Goal: Navigation & Orientation: Find specific page/section

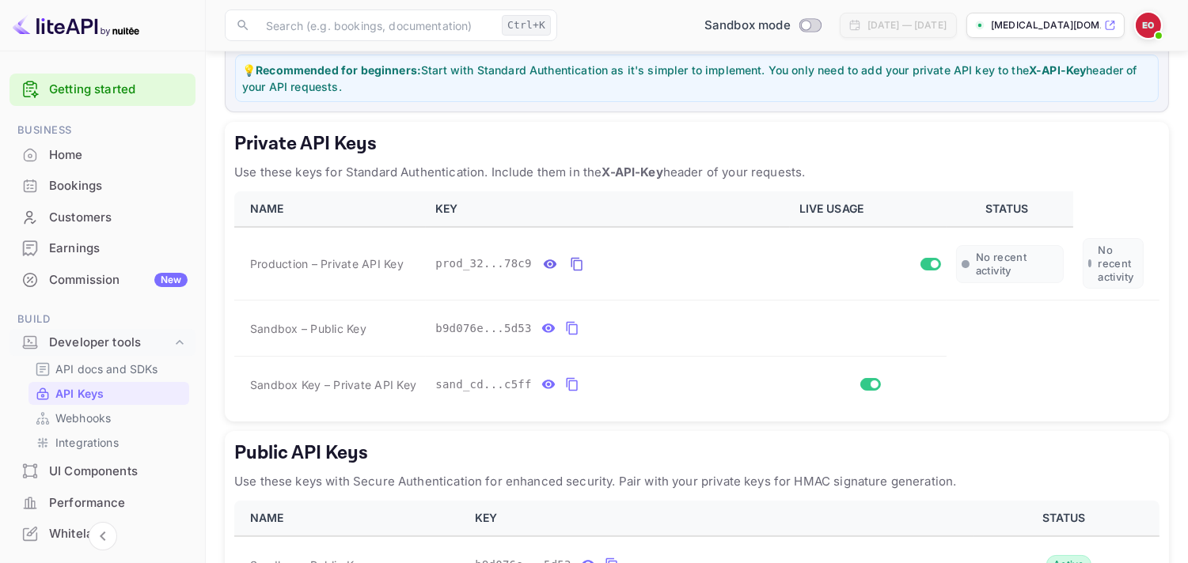
scroll to position [116, 0]
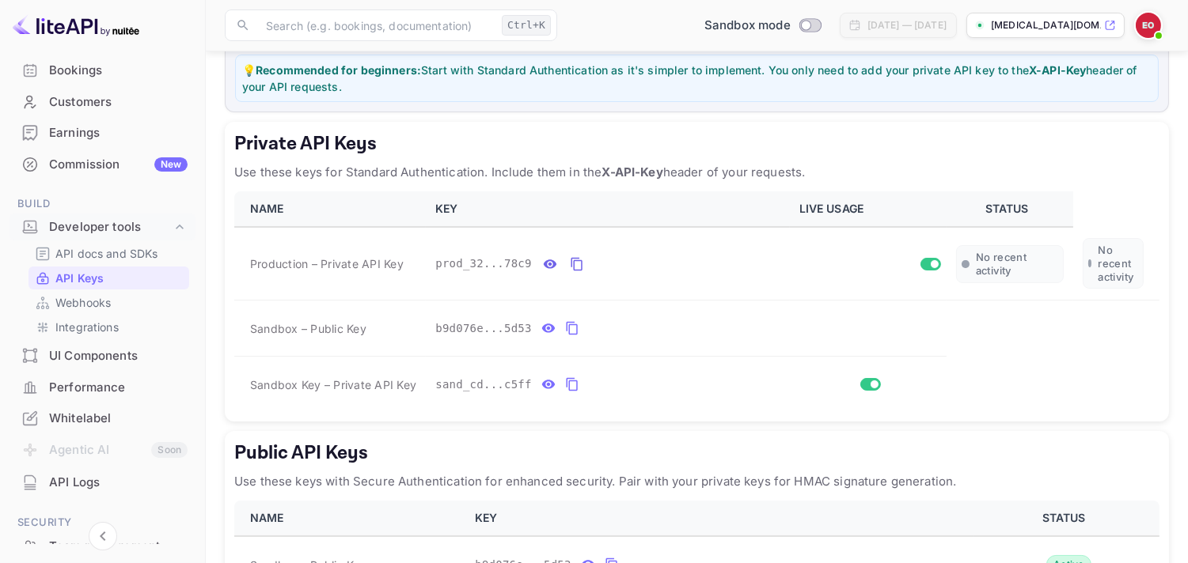
drag, startPoint x: 200, startPoint y: 299, endPoint x: 203, endPoint y: 313, distance: 13.7
click at [203, 313] on div "Getting started Business Home Bookings Customers Earnings Commission New Build …" at bounding box center [103, 302] width 206 height 503
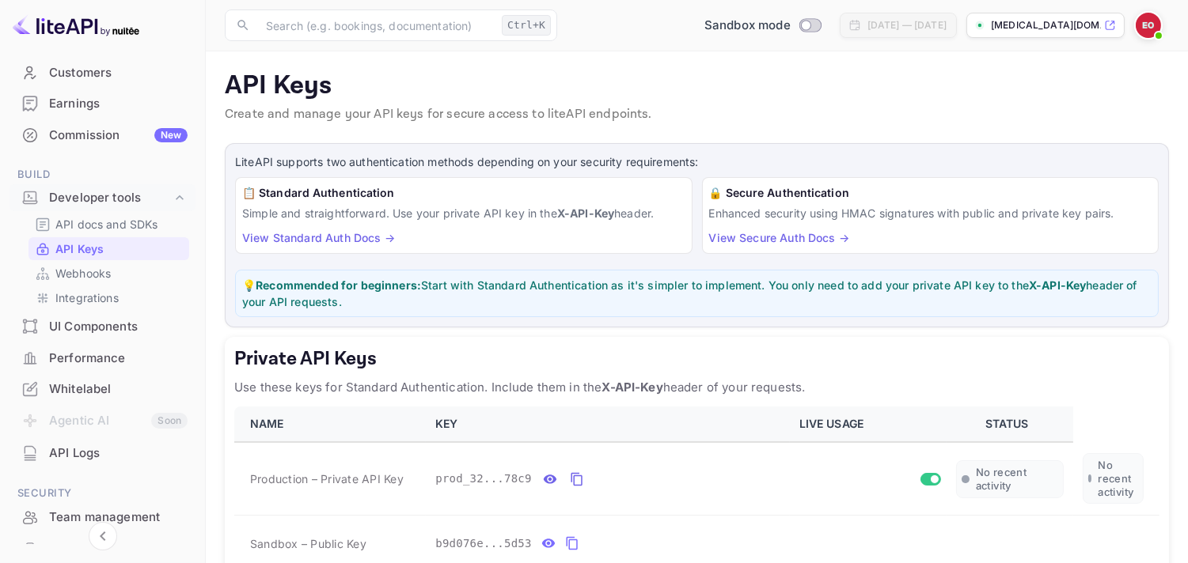
scroll to position [0, 0]
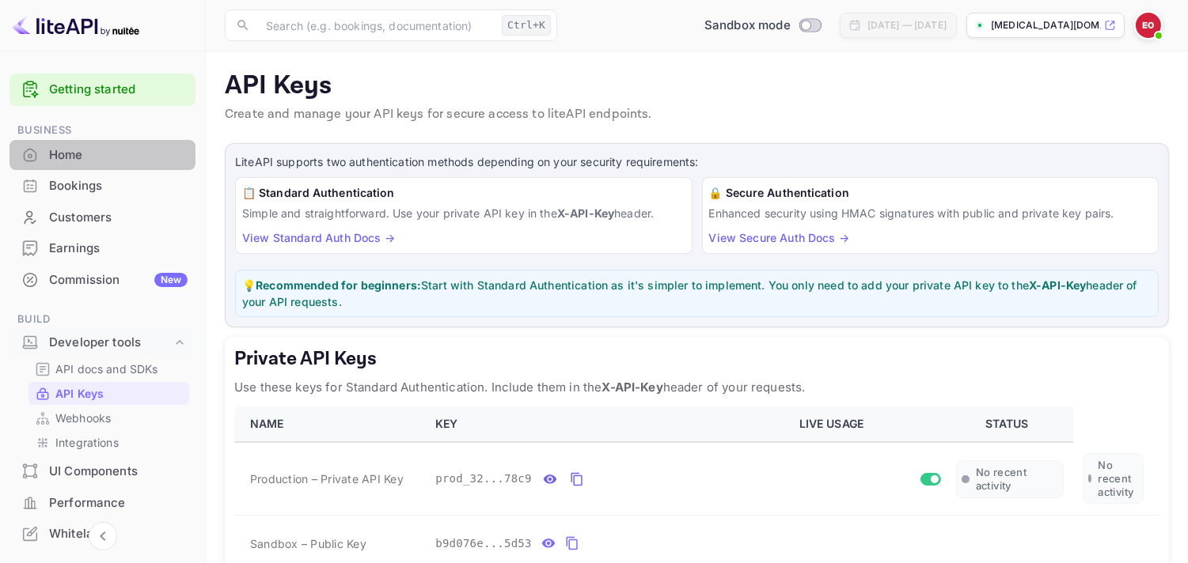
click at [107, 168] on div "Home" at bounding box center [102, 155] width 186 height 31
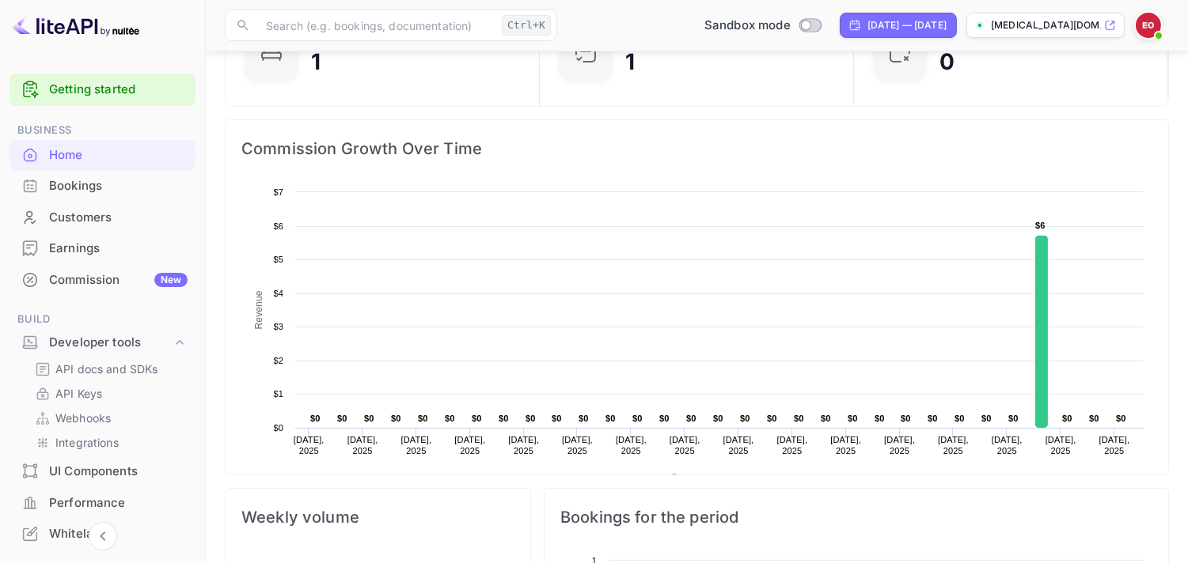
scroll to position [146, 0]
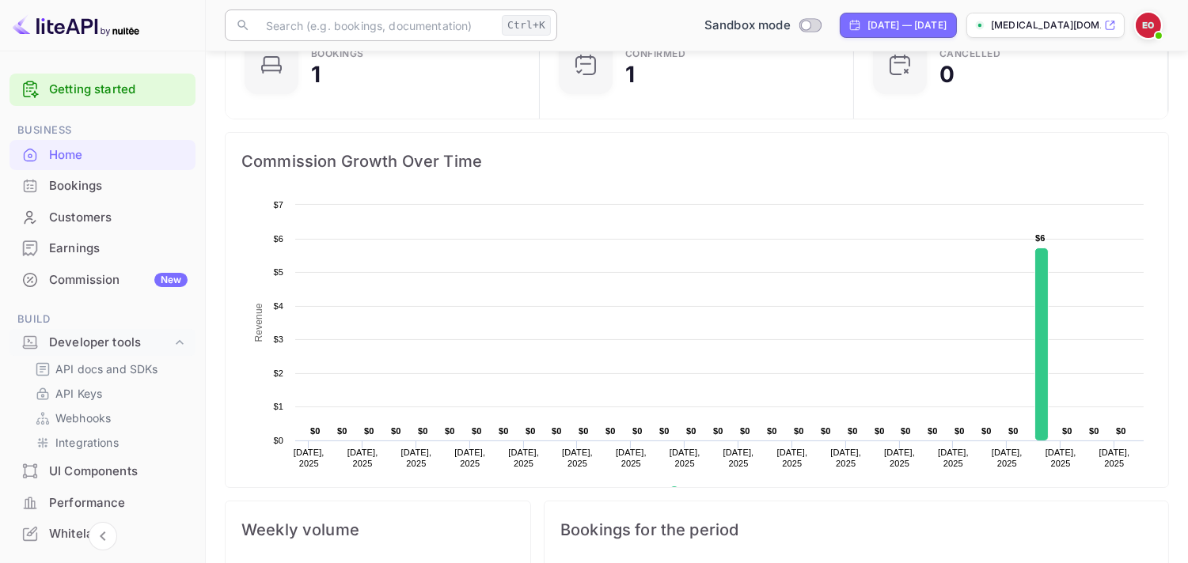
click at [389, 28] on input "text" at bounding box center [375, 25] width 239 height 32
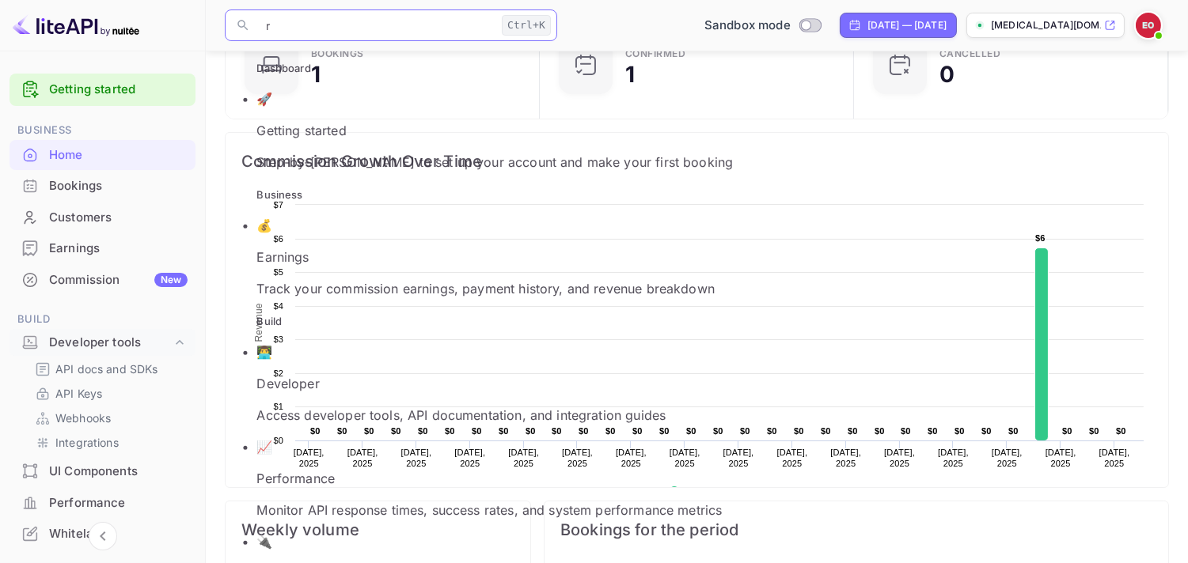
scroll to position [643, 0]
click at [787, 218] on rect at bounding box center [696, 355] width 910 height 317
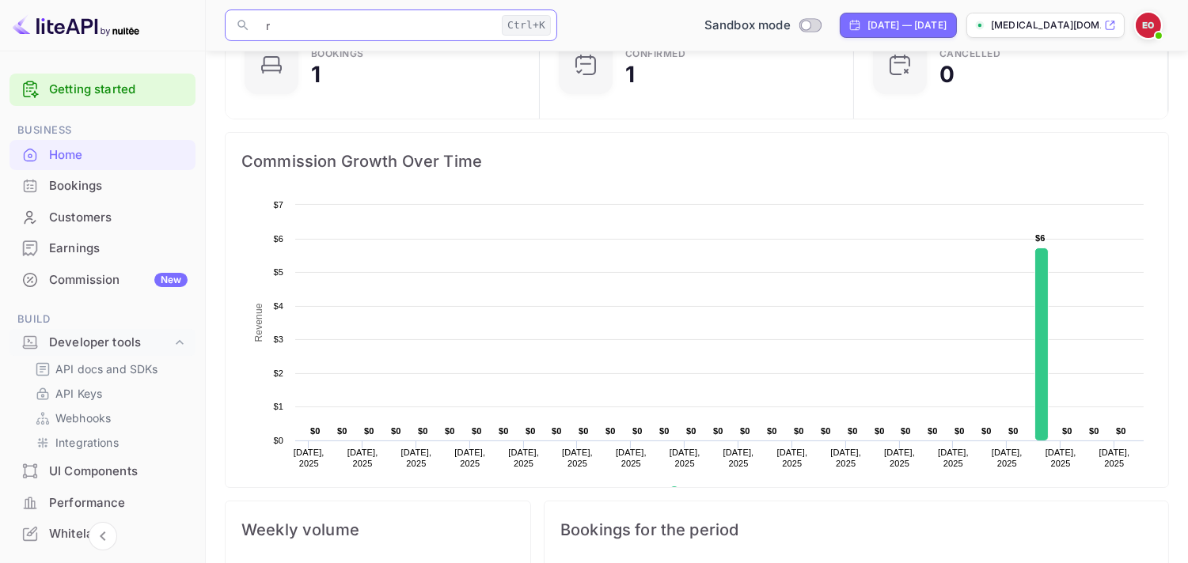
type input "r"
click at [108, 200] on div "Bookings" at bounding box center [102, 186] width 186 height 31
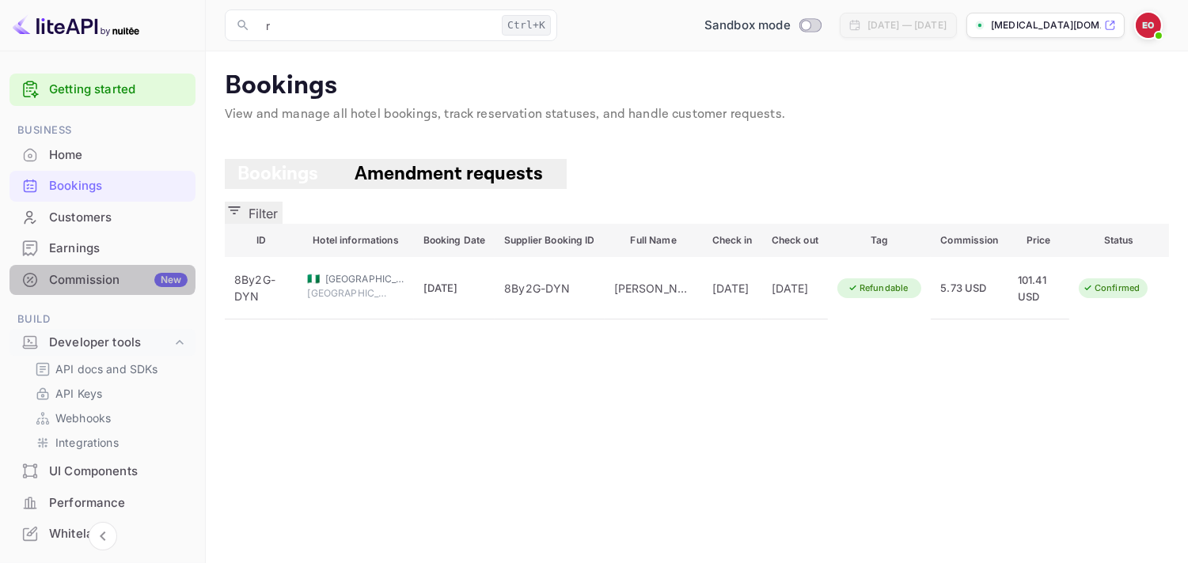
click at [93, 269] on div "Commission New" at bounding box center [102, 280] width 186 height 31
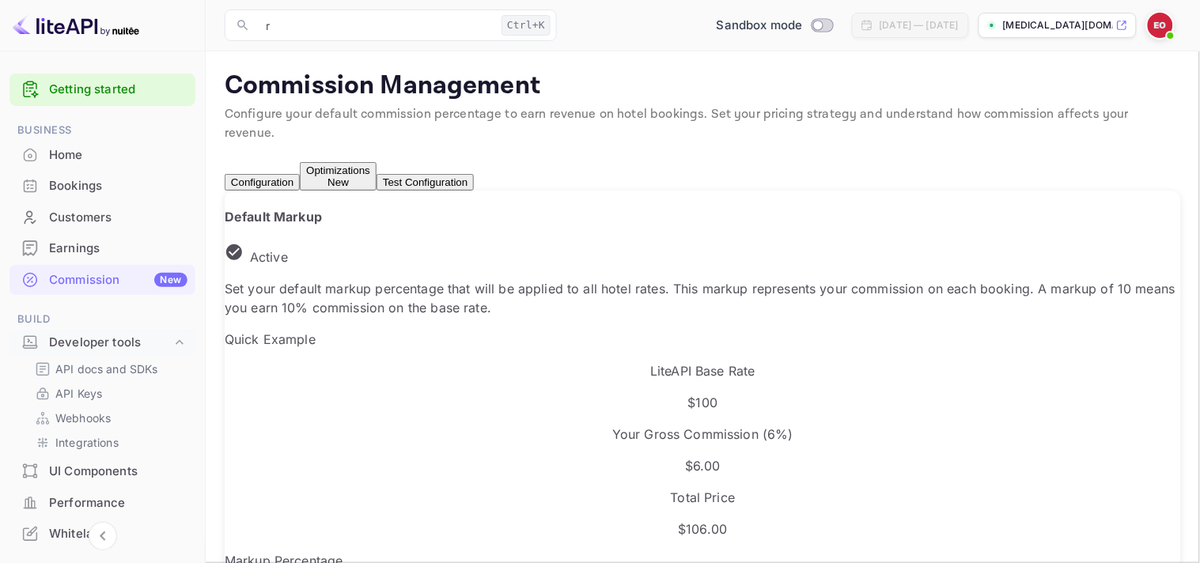
drag, startPoint x: 204, startPoint y: 321, endPoint x: 204, endPoint y: 331, distance: 9.5
click at [204, 331] on div "Getting started Business Home Bookings Customers Earnings Commission New Build …" at bounding box center [103, 302] width 206 height 503
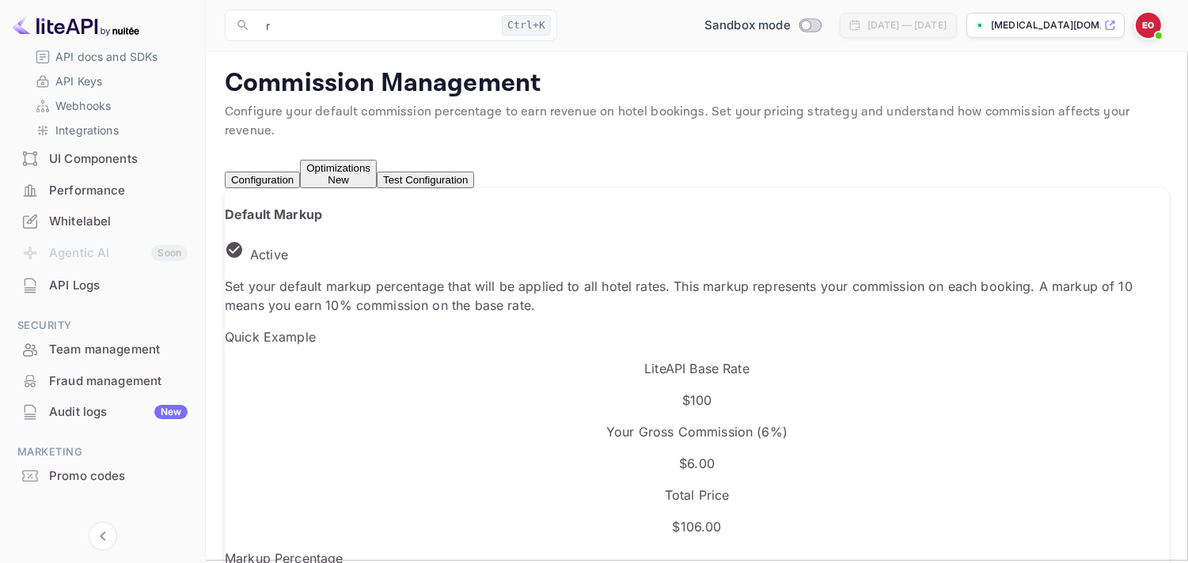
scroll to position [328, 0]
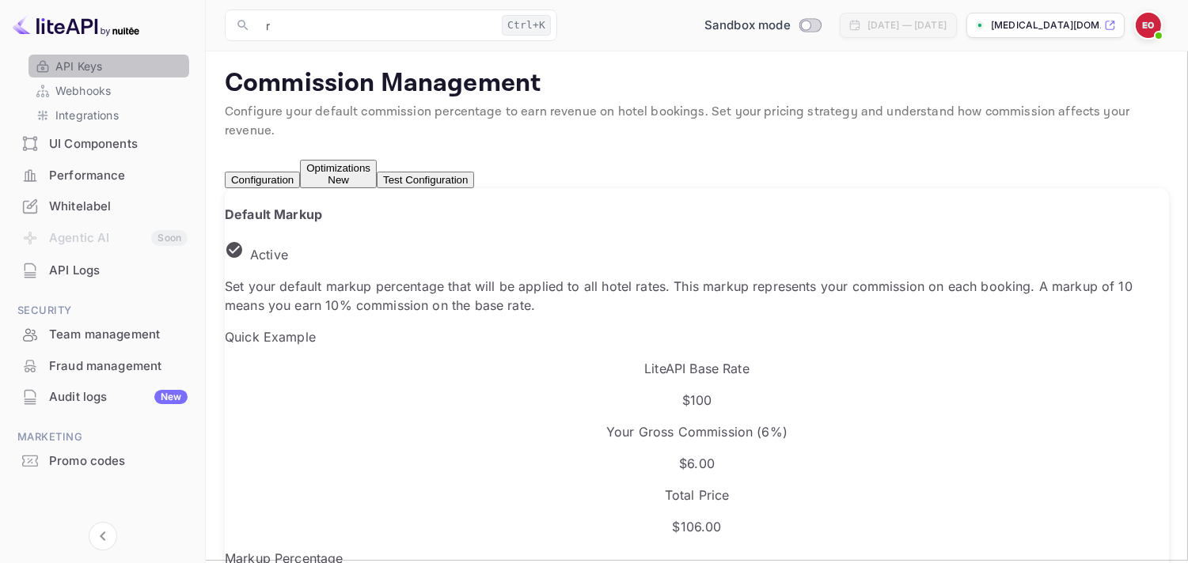
click at [105, 71] on link "API Keys" at bounding box center [109, 66] width 148 height 17
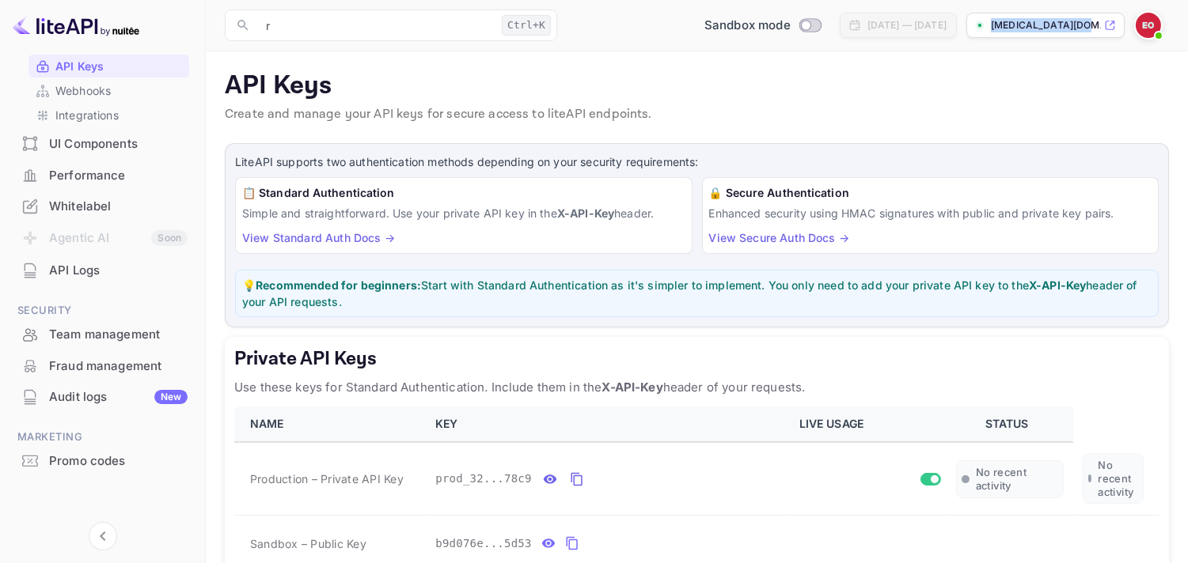
drag, startPoint x: 1029, startPoint y: 21, endPoint x: 1097, endPoint y: 25, distance: 69.0
click at [1097, 25] on p "[MEDICAL_DATA][DOMAIN_NAME]" at bounding box center [1046, 25] width 110 height 14
